Goal: Information Seeking & Learning: Learn about a topic

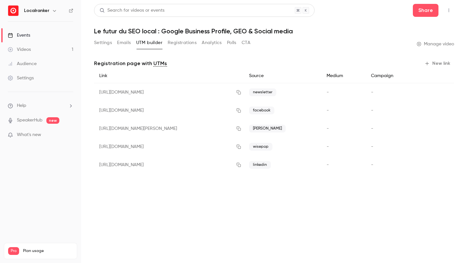
click at [110, 43] on button "Settings" at bounding box center [103, 43] width 18 height 10
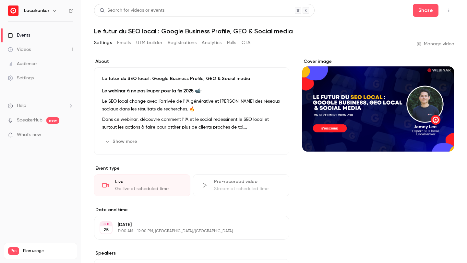
click at [65, 50] on link "Videos 1" at bounding box center [40, 49] width 81 height 14
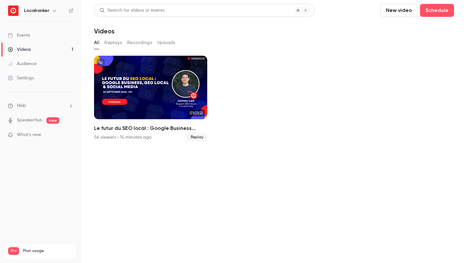
click at [47, 37] on link "Events" at bounding box center [40, 35] width 81 height 14
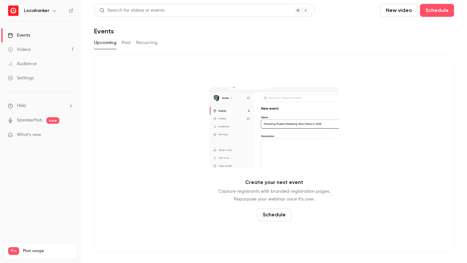
click at [129, 44] on button "Past" at bounding box center [126, 43] width 9 height 10
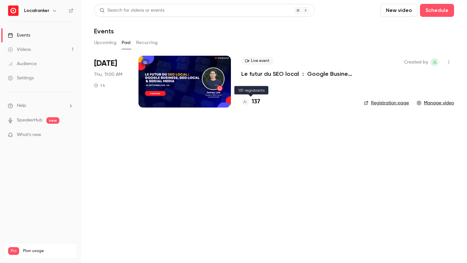
click at [257, 99] on h4 "137" at bounding box center [255, 102] width 8 height 9
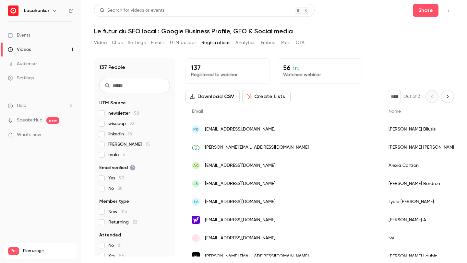
click at [246, 42] on button "Analytics" at bounding box center [245, 43] width 20 height 10
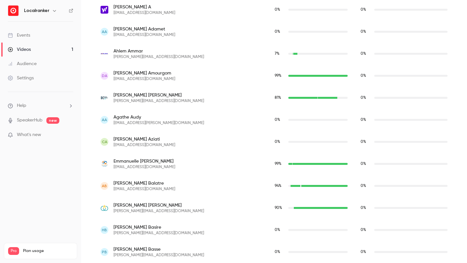
scroll to position [286, 0]
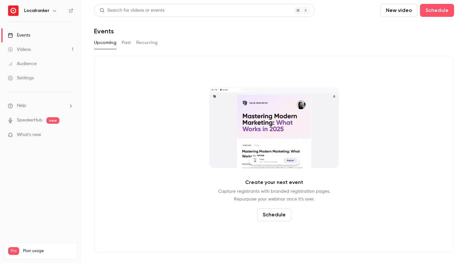
click at [29, 47] on div "Videos" at bounding box center [19, 49] width 23 height 6
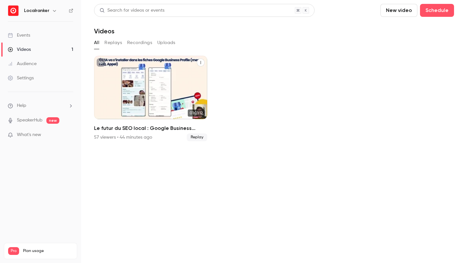
click at [135, 79] on div "Le futur du SEO local : Google Business Profile, GEO & Social media" at bounding box center [150, 88] width 113 height 64
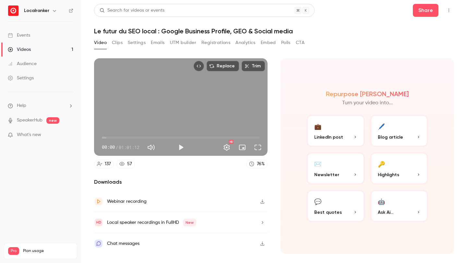
click at [241, 44] on button "Analytics" at bounding box center [245, 43] width 20 height 10
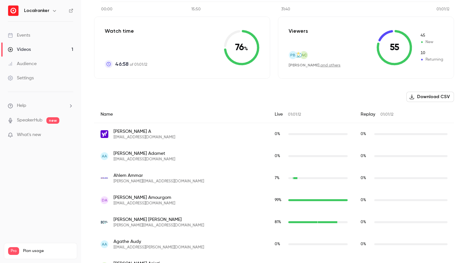
scroll to position [142, 0]
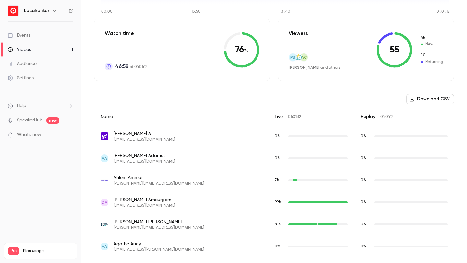
click at [322, 68] on link "and others" at bounding box center [330, 68] width 20 height 4
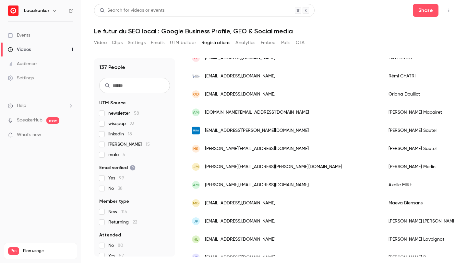
scroll to position [746, 0]
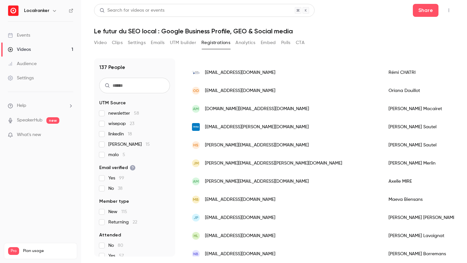
click at [242, 43] on button "Analytics" at bounding box center [245, 43] width 20 height 10
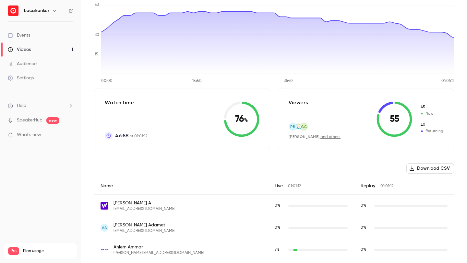
scroll to position [92, 0]
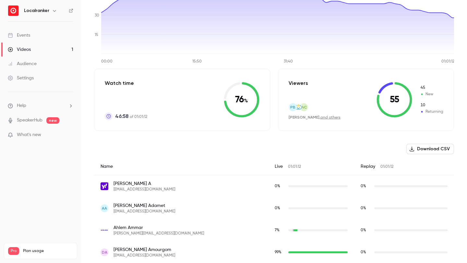
click at [320, 119] on link "and others" at bounding box center [330, 118] width 20 height 4
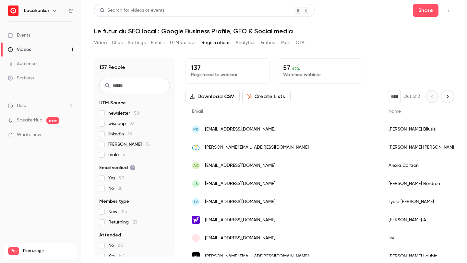
click at [134, 90] on input "text" at bounding box center [134, 86] width 71 height 16
click at [286, 69] on p "57 42 %" at bounding box center [319, 68] width 73 height 8
click at [242, 43] on button "Analytics" at bounding box center [245, 43] width 20 height 10
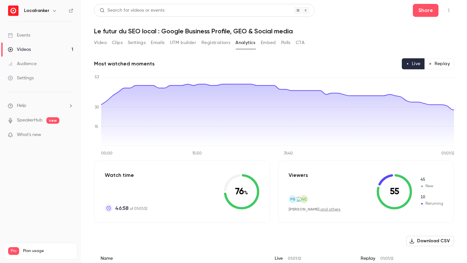
scroll to position [25, 0]
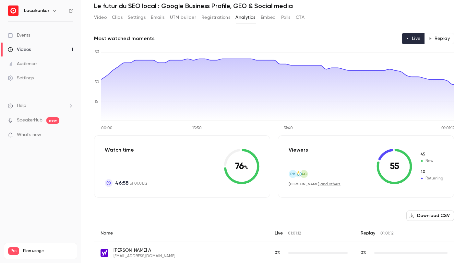
click at [408, 181] on icon at bounding box center [394, 167] width 36 height 36
click at [389, 174] on icon at bounding box center [394, 167] width 36 height 36
drag, startPoint x: 368, startPoint y: 178, endPoint x: 363, endPoint y: 179, distance: 5.2
click at [363, 179] on div "Viewers PB [PERSON_NAME] , and others 55 45 New 10 Returning" at bounding box center [366, 166] width 176 height 62
click at [354, 179] on div "Viewers PB [PERSON_NAME] , and others 55 45 New 10 Returning" at bounding box center [366, 166] width 176 height 62
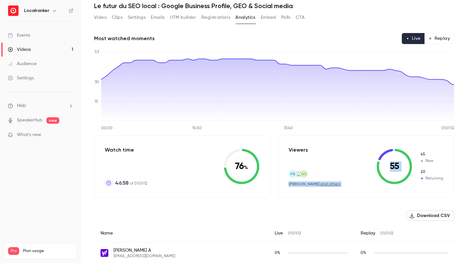
click at [324, 184] on link "and others" at bounding box center [330, 184] width 20 height 4
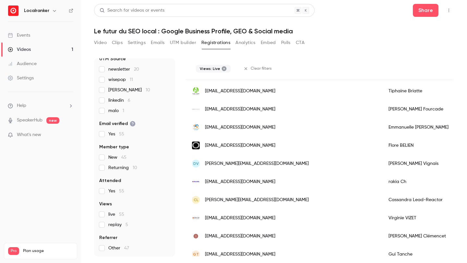
scroll to position [544, 0]
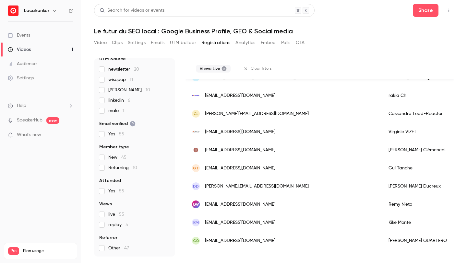
click at [222, 68] on icon at bounding box center [224, 68] width 5 height 5
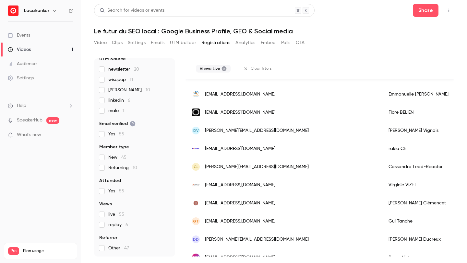
scroll to position [491, 0]
click at [60, 50] on link "Videos 1" at bounding box center [40, 49] width 81 height 14
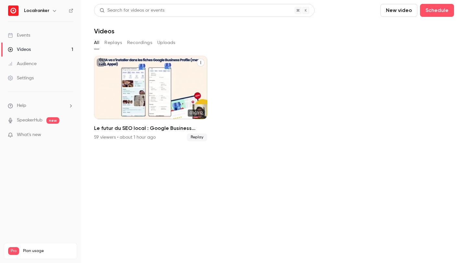
click at [107, 138] on div "59 viewers • about 1 hour ago" at bounding box center [125, 137] width 62 height 6
